Goal: Task Accomplishment & Management: Manage account settings

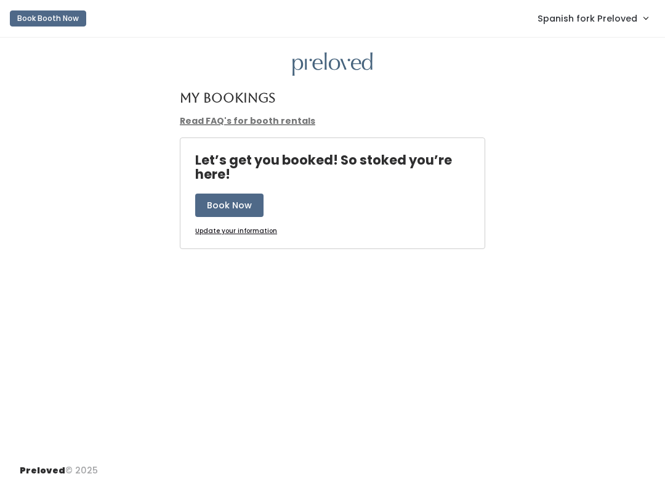
click at [584, 28] on link "Spanish fork Preloved" at bounding box center [592, 18] width 135 height 26
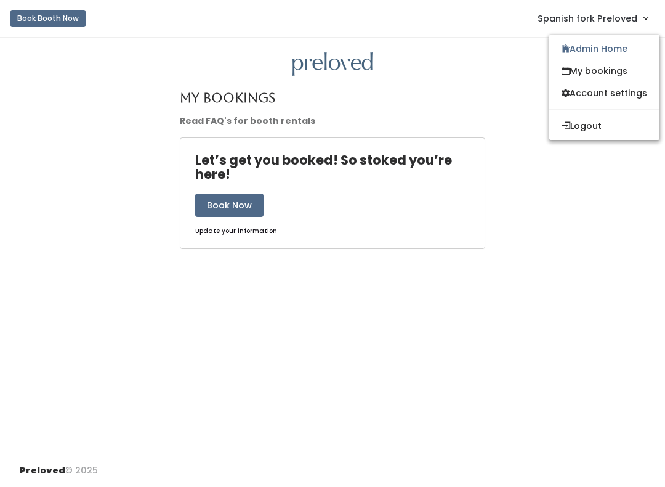
click at [604, 45] on link "Admin Home" at bounding box center [605, 49] width 110 height 22
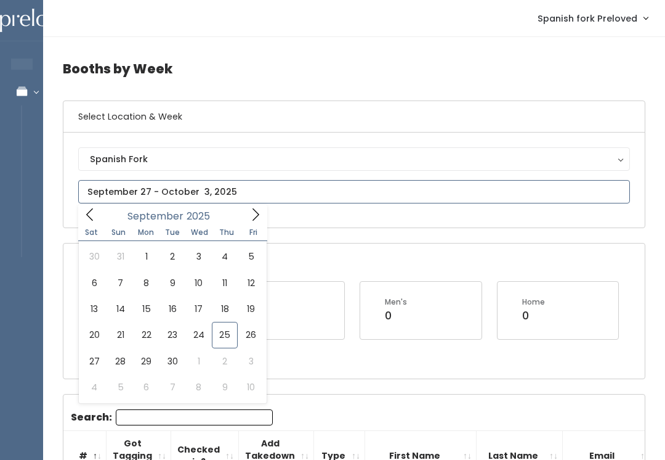
type input "September 20 to September 26"
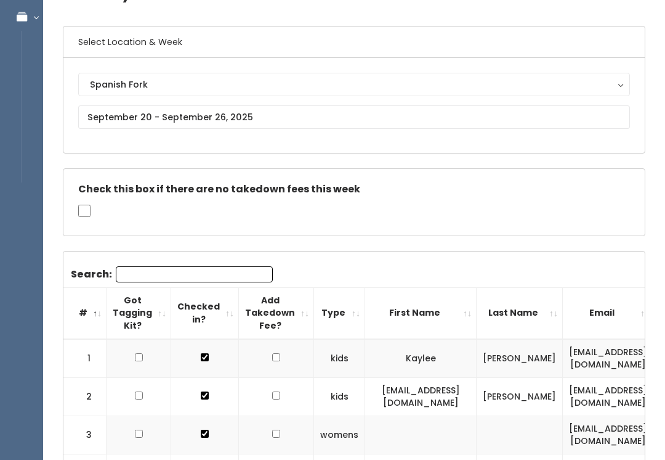
scroll to position [75, 0]
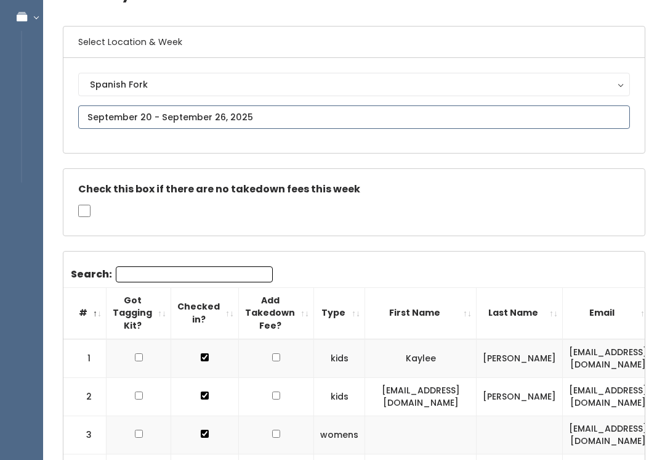
click at [318, 114] on input "text" at bounding box center [354, 116] width 552 height 23
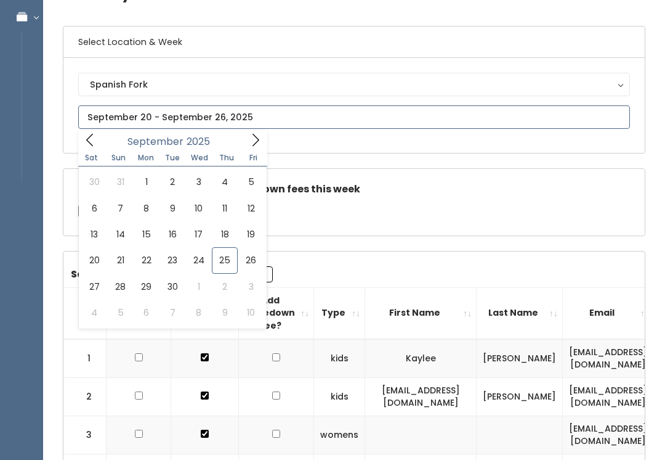
type input "[DATE] to [DATE]"
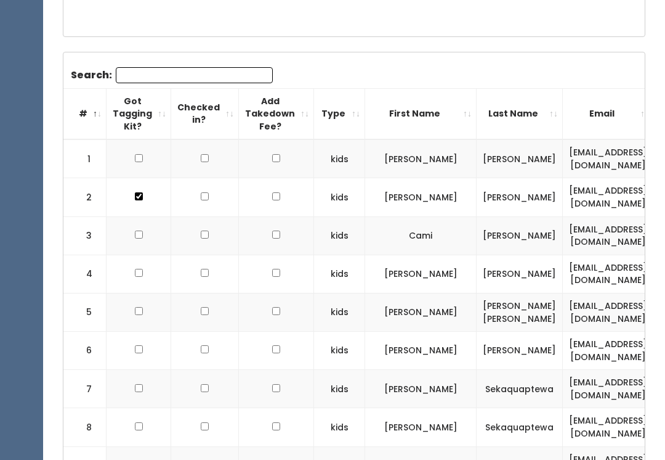
scroll to position [341, 0]
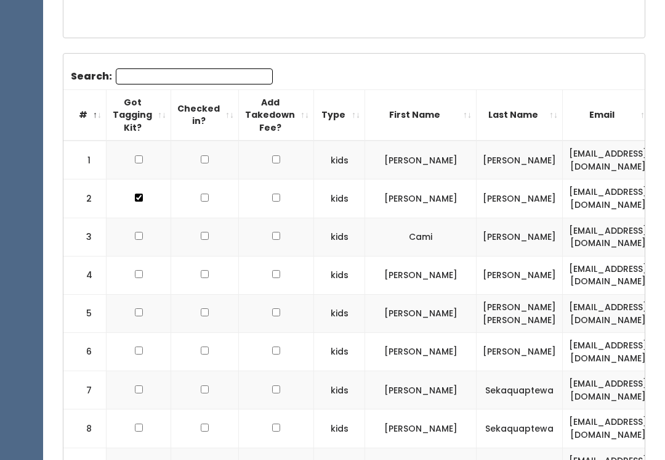
click at [423, 110] on th "First Name" at bounding box center [421, 114] width 112 height 51
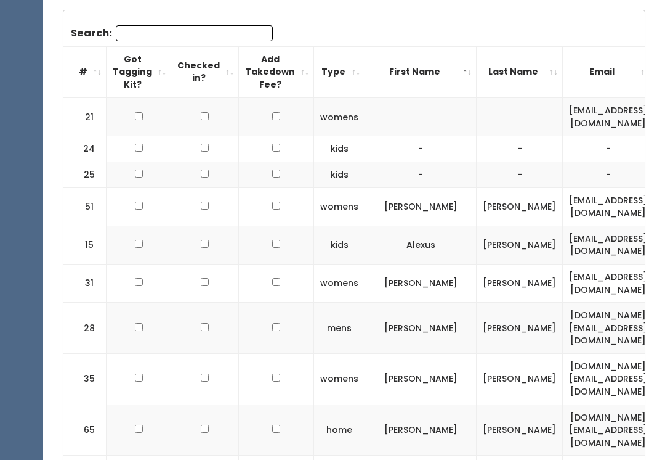
scroll to position [384, 0]
click at [143, 197] on td at bounding box center [139, 206] width 65 height 38
click at [135, 201] on input "checkbox" at bounding box center [139, 205] width 8 height 8
checkbox input "true"
